Goal: Task Accomplishment & Management: Complete application form

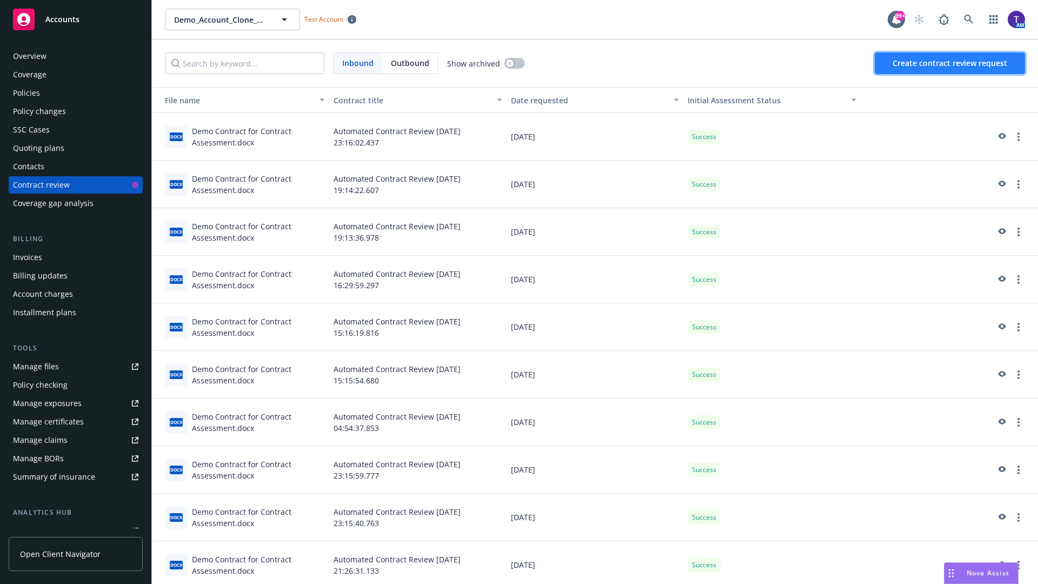
click at [951, 63] on span "Create contract review request" at bounding box center [950, 63] width 115 height 10
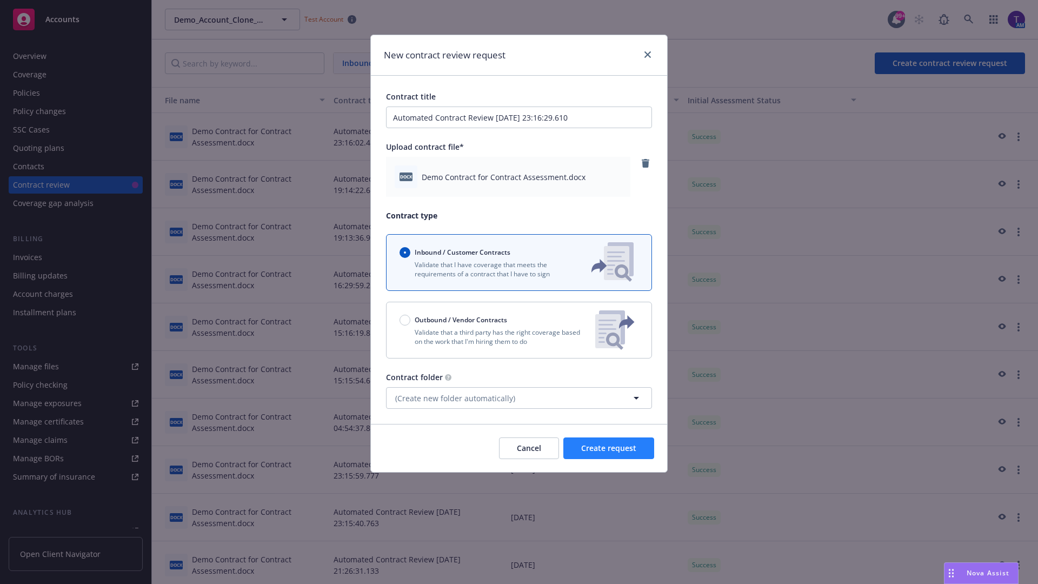
type input "Automated Contract Review [DATE] 23:16:29.610"
click at [609, 448] on span "Create request" at bounding box center [608, 448] width 55 height 10
